Goal: Task Accomplishment & Management: Use online tool/utility

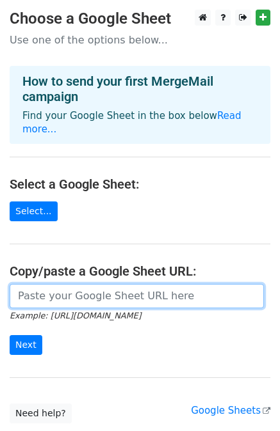
click at [94, 284] on input "url" at bounding box center [137, 296] width 254 height 24
paste input "https://docs.google.com/spreadsheets/d/11kH0CZ96eJY0F0Rc0KtRYI5_WhC982Zf9Z2dLj0…"
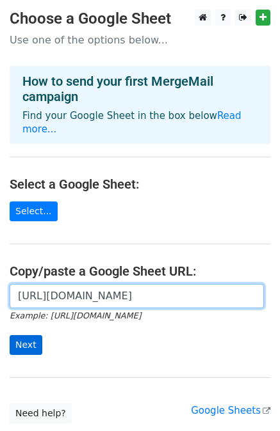
type input "https://docs.google.com/spreadsheets/d/11kH0CZ96eJY0F0Rc0KtRYI5_WhC982Zf9Z2dLj0…"
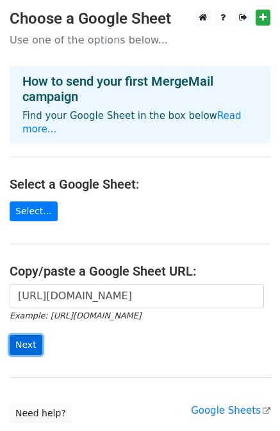
scroll to position [0, 0]
click at [28, 335] on input "Next" at bounding box center [26, 345] width 33 height 20
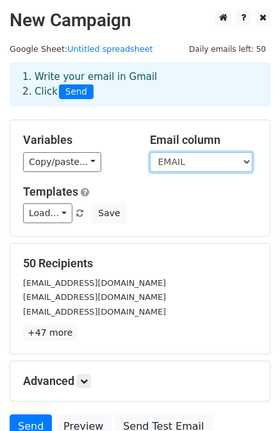
click at [189, 157] on select "[PERSON_NAME] HỌ TÊN EMAIL" at bounding box center [201, 162] width 102 height 20
click at [150, 152] on select "XƯNG HÔ HỌ TÊN EMAIL" at bounding box center [201, 162] width 102 height 20
click at [180, 211] on div "Load... No templates saved Save" at bounding box center [139, 213] width 253 height 20
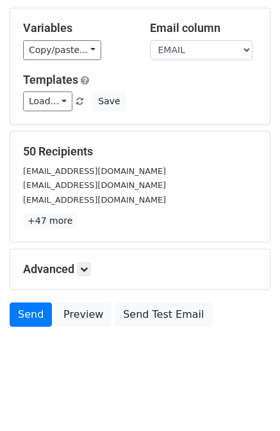
scroll to position [115, 0]
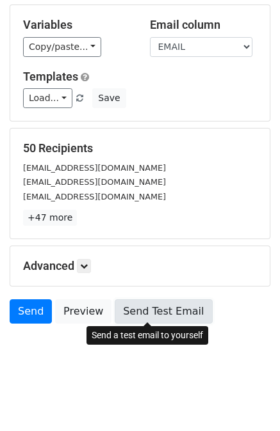
click at [164, 310] on link "Send Test Email" at bounding box center [162, 311] width 97 height 24
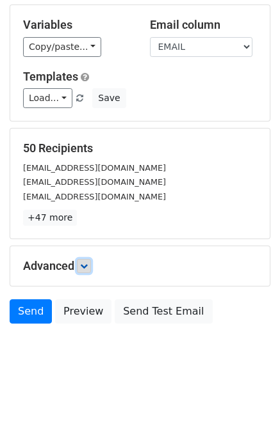
click at [79, 265] on link at bounding box center [84, 266] width 14 height 14
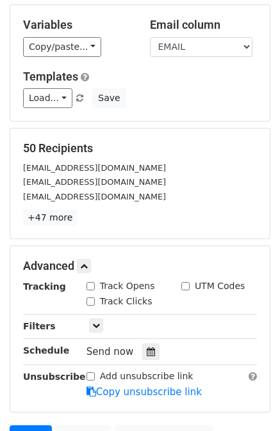
click at [123, 233] on div "50 Recipients nthanh.mailbox@gmail.com phanthuy2621997@gmail.com trangnguyen289…" at bounding box center [139, 184] width 259 height 110
click at [82, 268] on link at bounding box center [84, 266] width 14 height 14
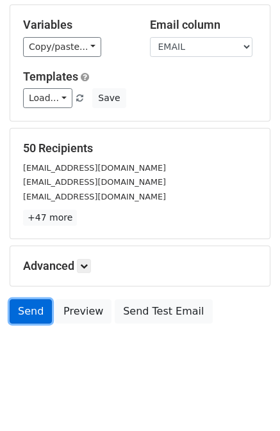
click at [28, 308] on link "Send" at bounding box center [31, 311] width 42 height 24
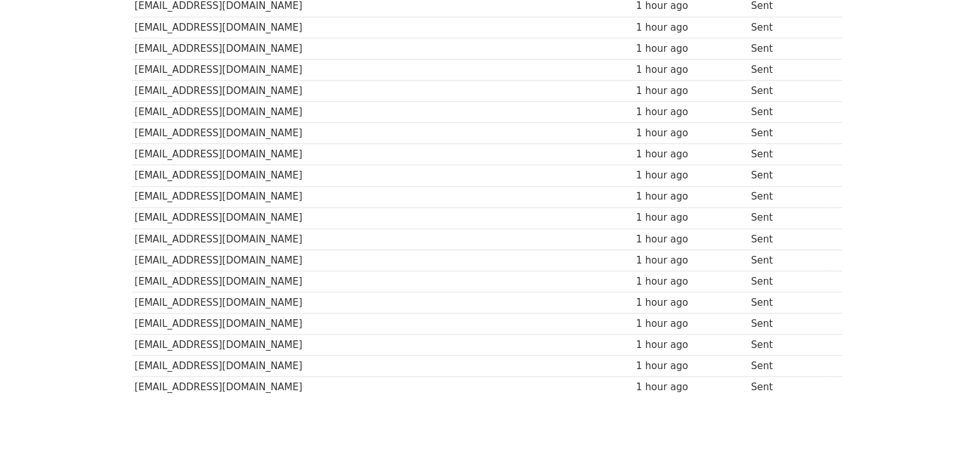
scroll to position [911, 0]
